Goal: Obtain resource: Obtain resource

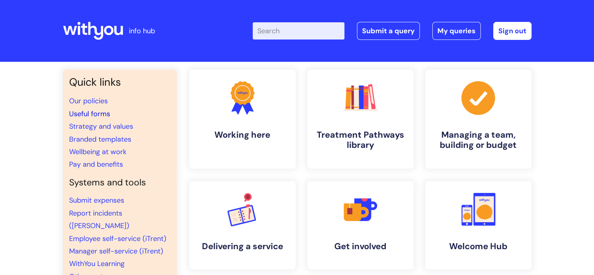
click at [105, 114] on link "Useful forms" at bounding box center [89, 113] width 41 height 9
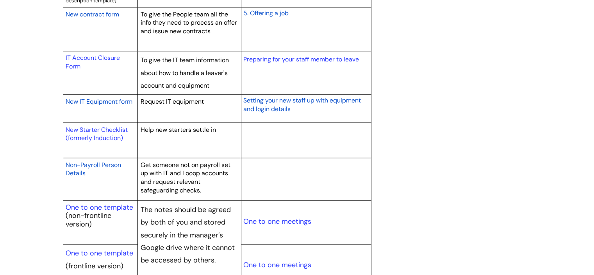
scroll to position [797, 0]
click at [103, 128] on link "New Starter Checklist (formerly Induction)" at bounding box center [97, 133] width 62 height 17
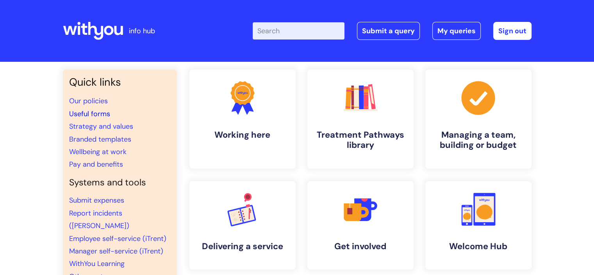
click at [80, 116] on link "Useful forms" at bounding box center [89, 113] width 41 height 9
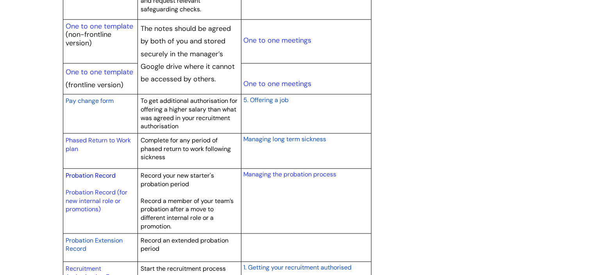
scroll to position [978, 0]
click at [90, 172] on link "Probation Record" at bounding box center [91, 175] width 50 height 8
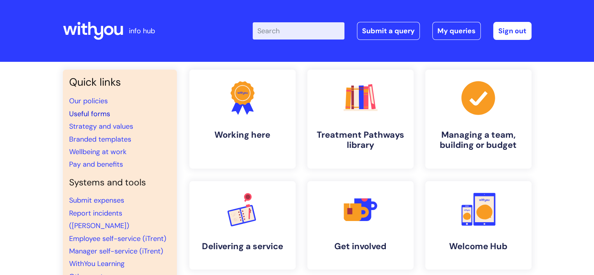
click at [82, 114] on link "Useful forms" at bounding box center [89, 113] width 41 height 9
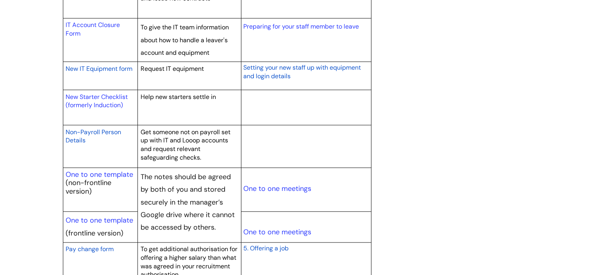
scroll to position [831, 0]
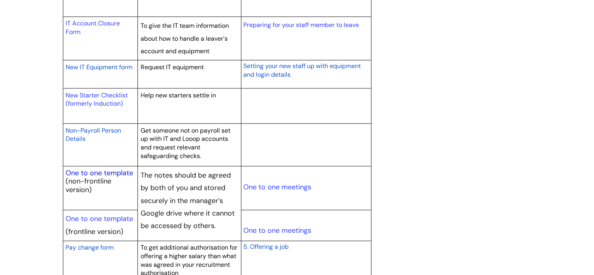
click at [105, 168] on link "One to one template" at bounding box center [100, 172] width 68 height 9
